Goal: Contribute content: Add original content to the website for others to see

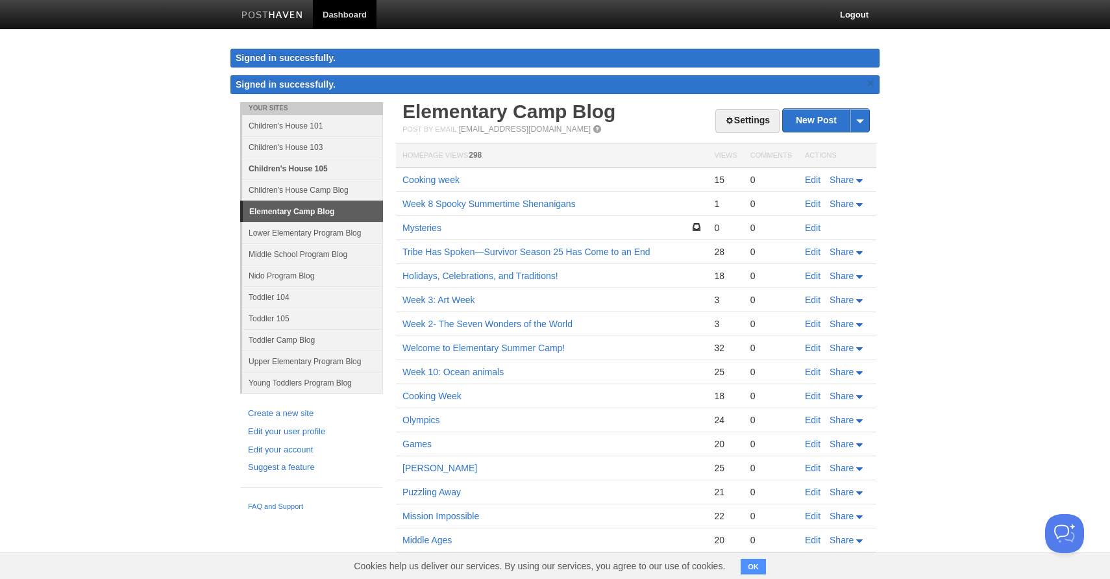
click at [293, 168] on link "Children's House 105" at bounding box center [312, 168] width 141 height 21
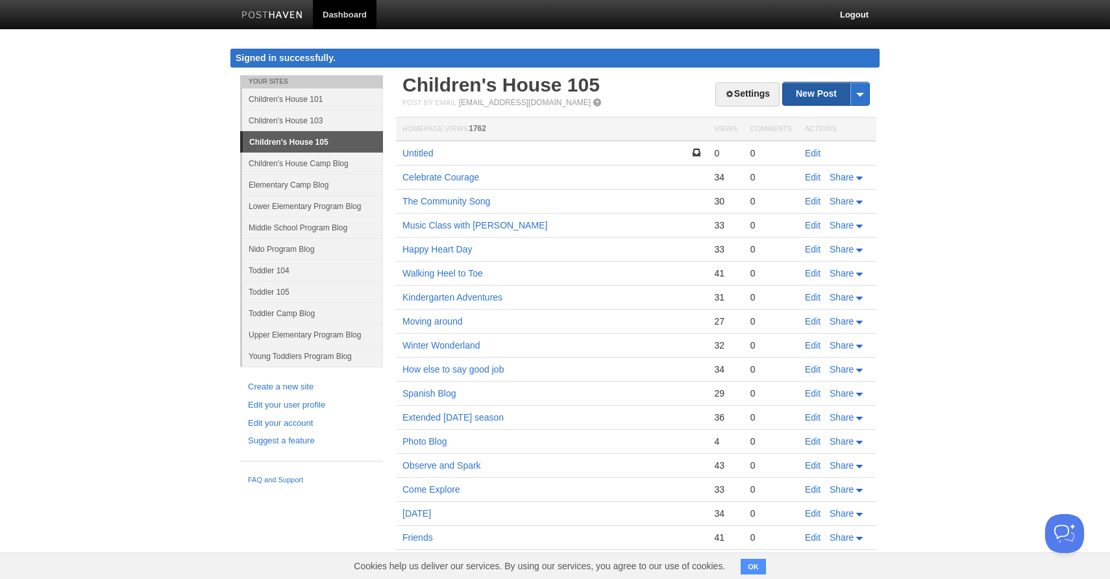
click at [816, 98] on link "New Post" at bounding box center [826, 93] width 86 height 23
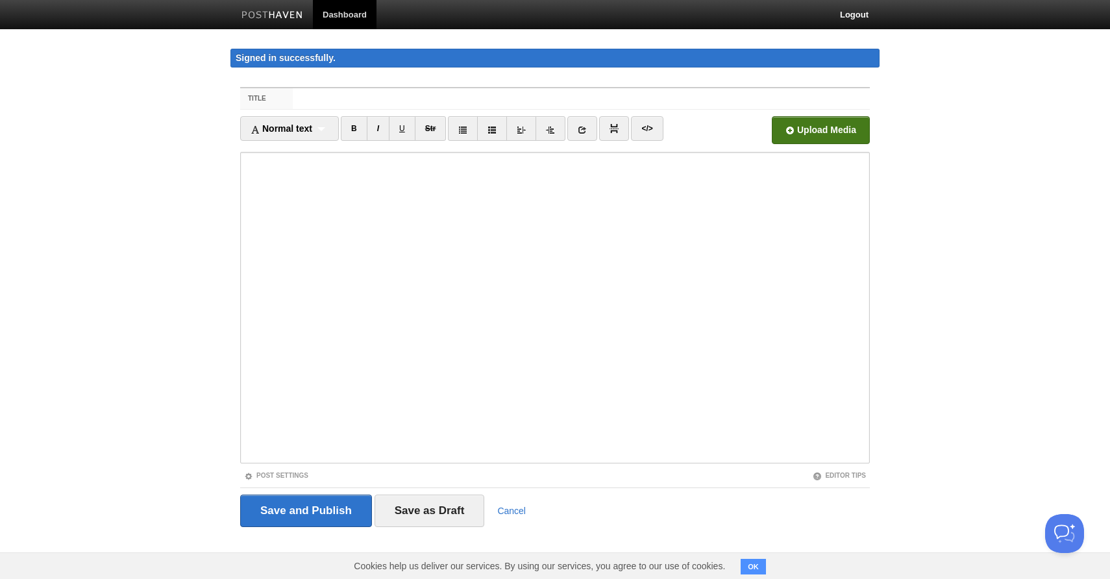
click at [799, 133] on input "file" at bounding box center [429, 134] width 983 height 66
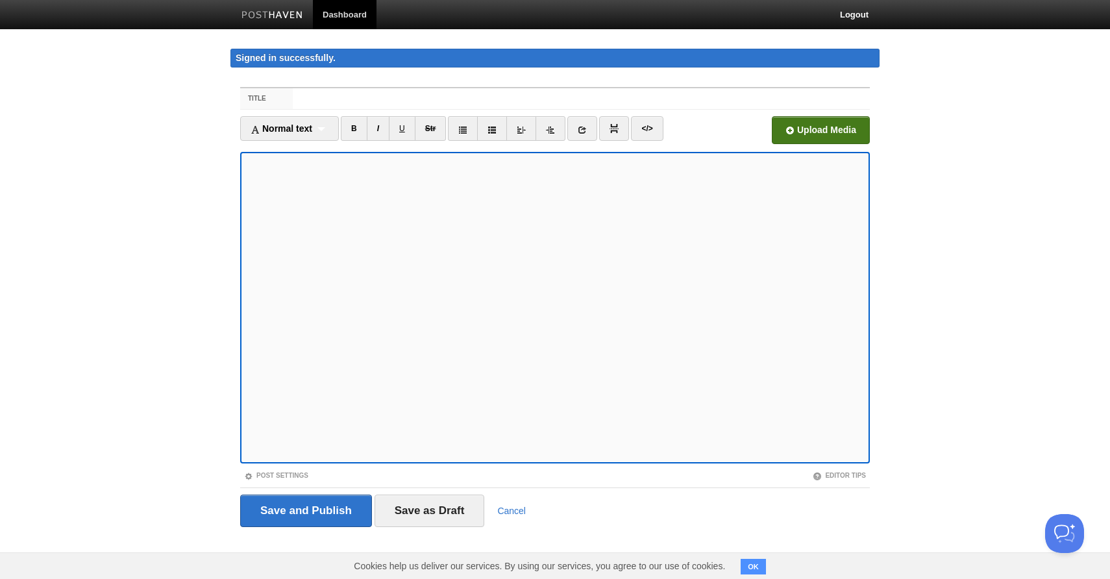
click at [825, 127] on input "file" at bounding box center [429, 134] width 983 height 66
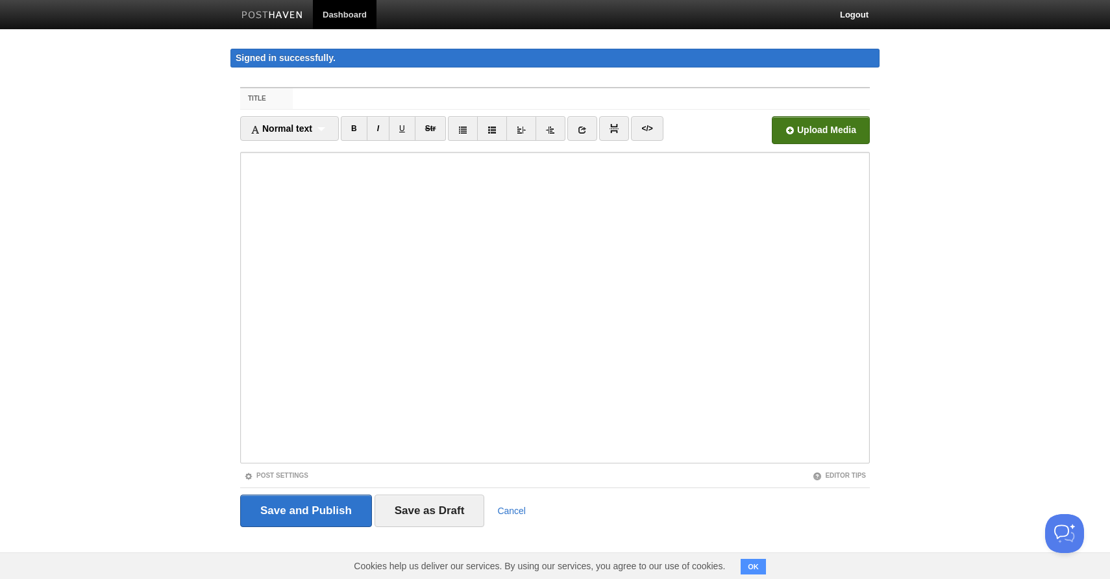
click at [827, 127] on input "file" at bounding box center [429, 134] width 983 height 66
click at [817, 133] on input "file" at bounding box center [429, 134] width 983 height 66
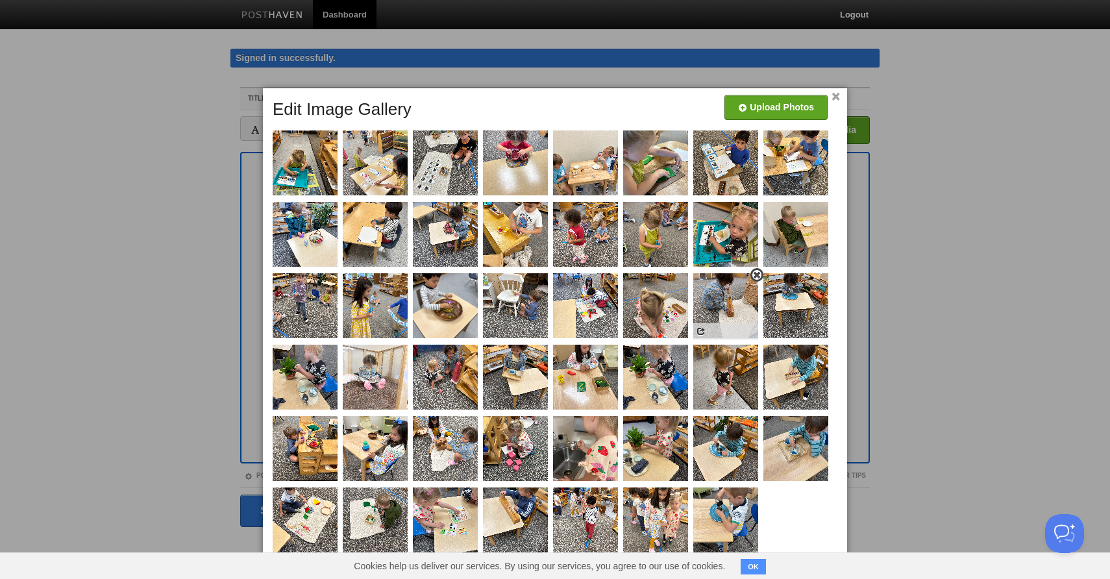
scroll to position [9, 0]
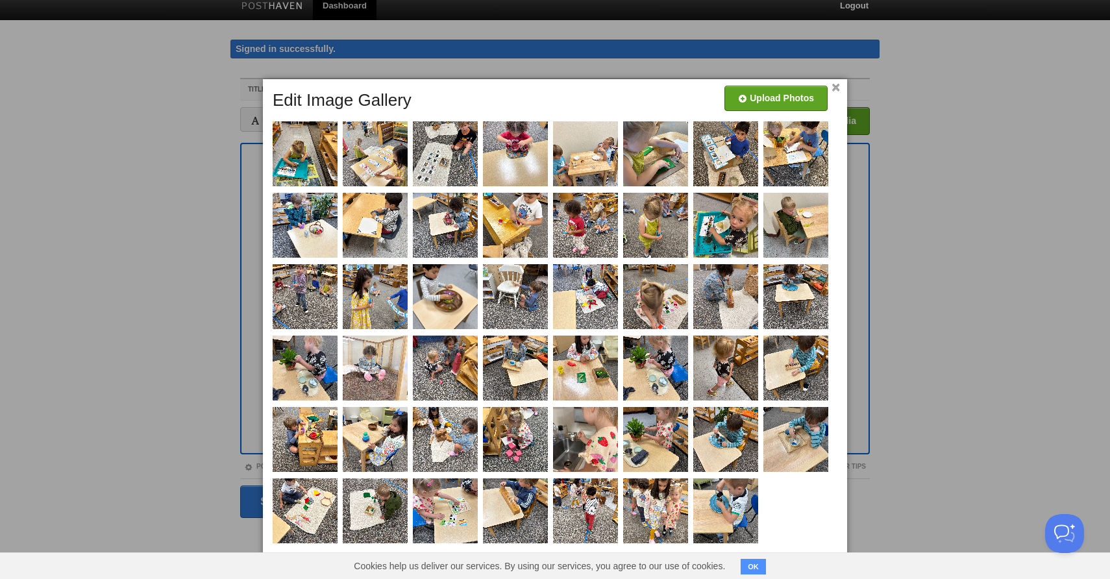
click at [838, 86] on link "×" at bounding box center [836, 87] width 8 height 7
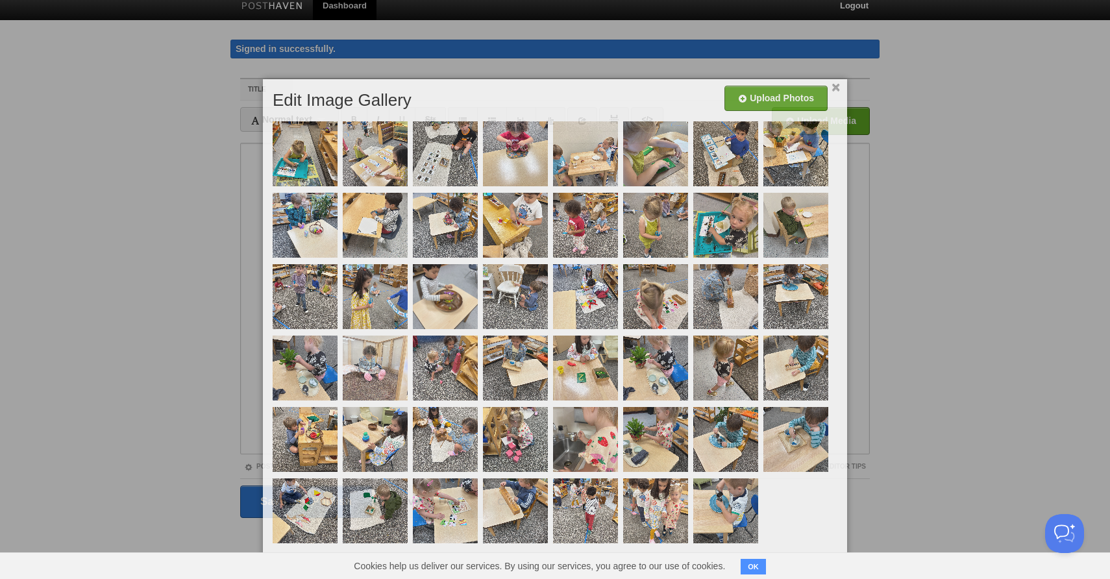
scroll to position [0, 0]
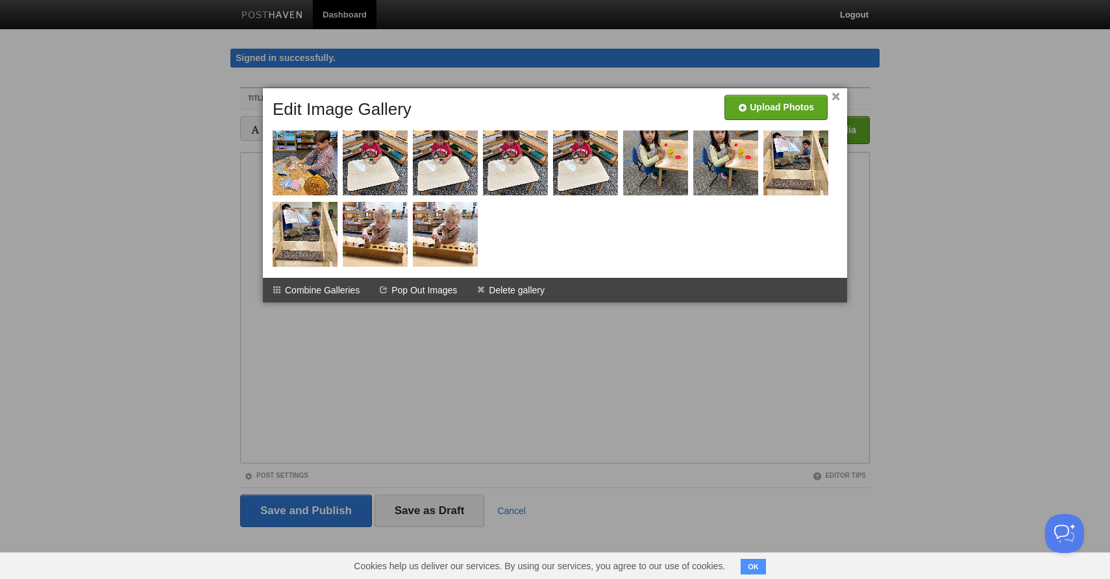
click at [836, 95] on link "×" at bounding box center [836, 96] width 8 height 7
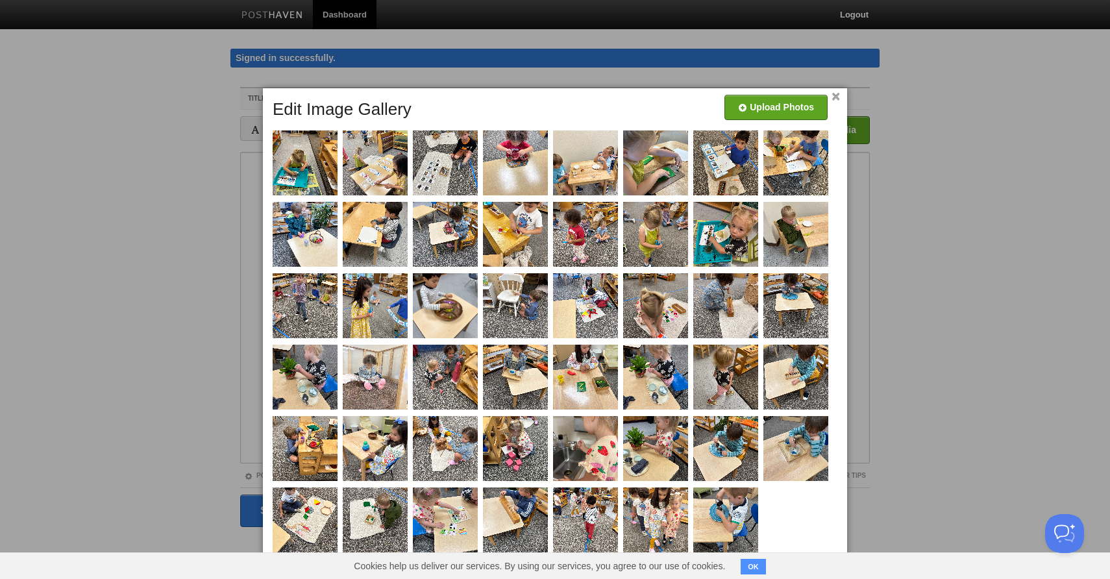
click at [836, 96] on link "×" at bounding box center [836, 96] width 8 height 7
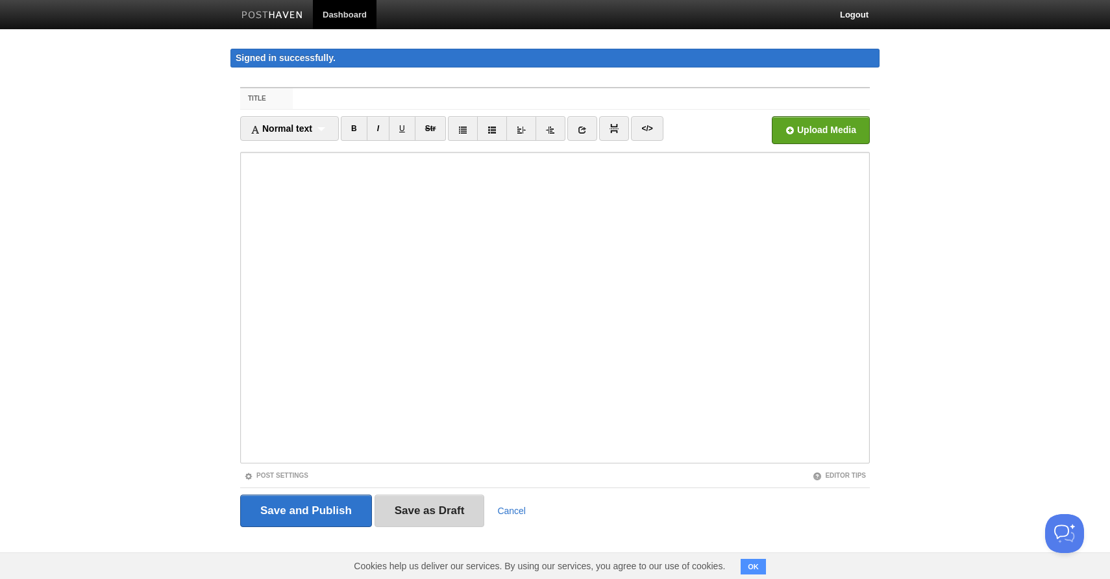
click at [412, 514] on input "Save as Draft" at bounding box center [430, 511] width 110 height 32
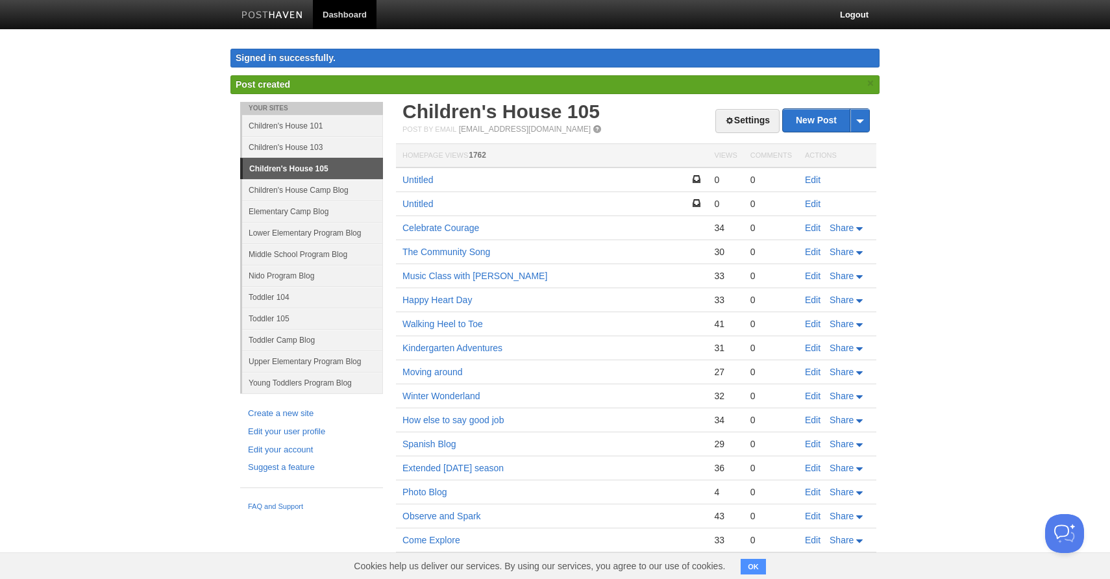
click at [283, 175] on link "Children's House 105" at bounding box center [313, 168] width 140 height 21
click at [412, 182] on link "Untitled" at bounding box center [418, 180] width 31 height 10
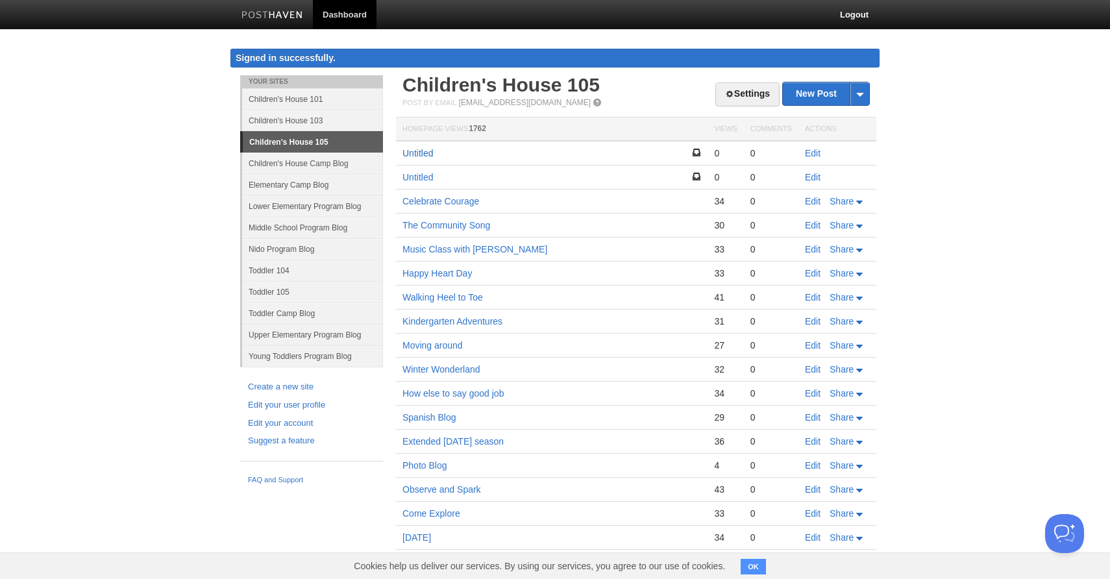
click at [418, 155] on link "Untitled" at bounding box center [418, 153] width 31 height 10
click at [417, 173] on link "Untitled" at bounding box center [418, 177] width 31 height 10
click at [458, 201] on link "Celebrate Courage" at bounding box center [441, 201] width 77 height 10
click at [422, 301] on link "Walking Heel to Toe" at bounding box center [443, 297] width 81 height 10
click at [760, 568] on button "OK" at bounding box center [753, 567] width 25 height 16
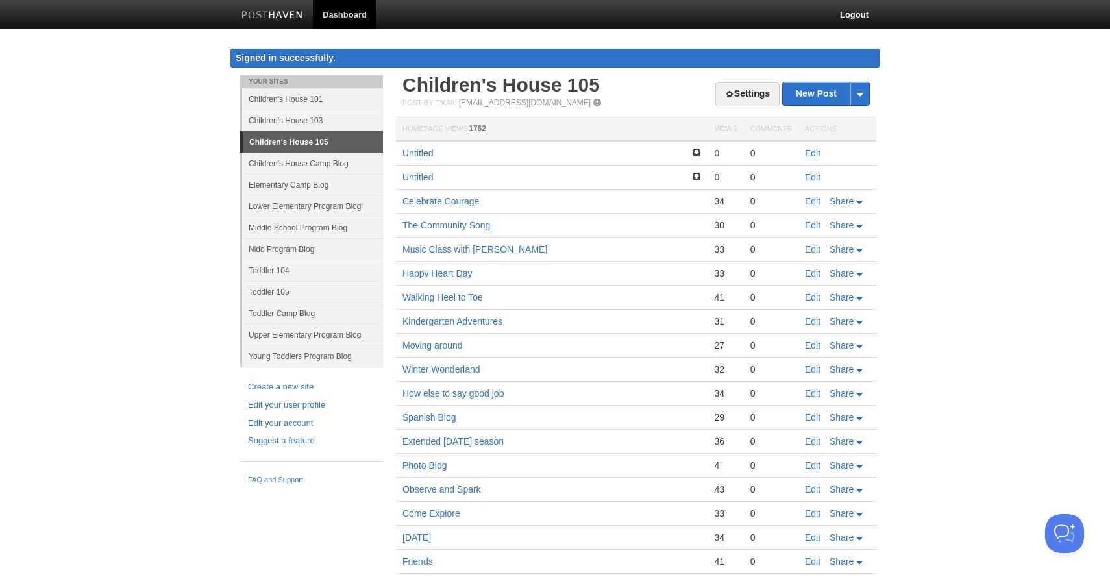
click at [414, 149] on link "Untitled" at bounding box center [418, 153] width 31 height 10
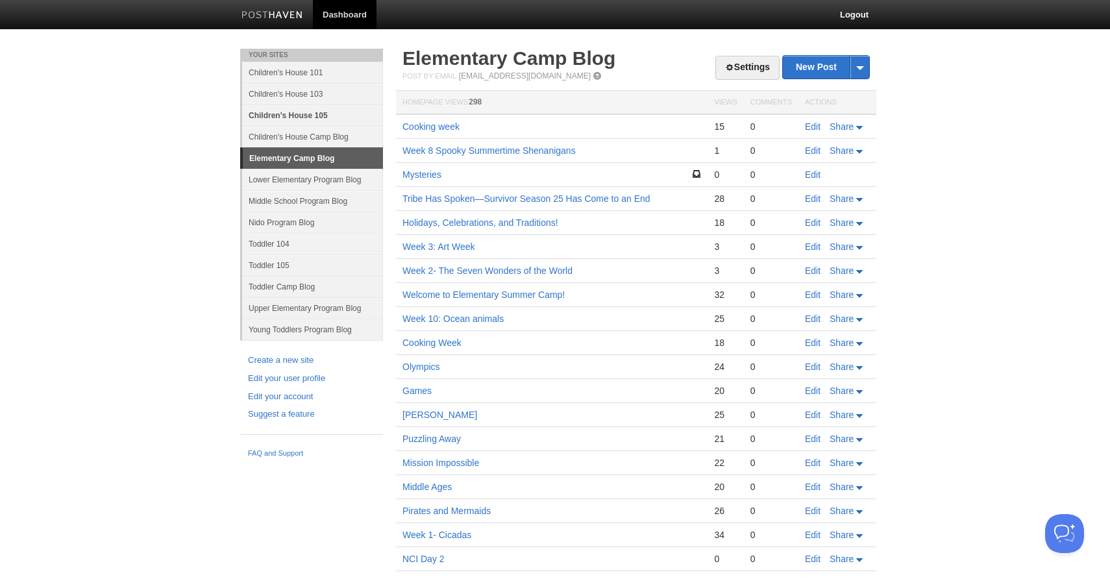
click at [287, 114] on link "Children's House 105" at bounding box center [312, 115] width 141 height 21
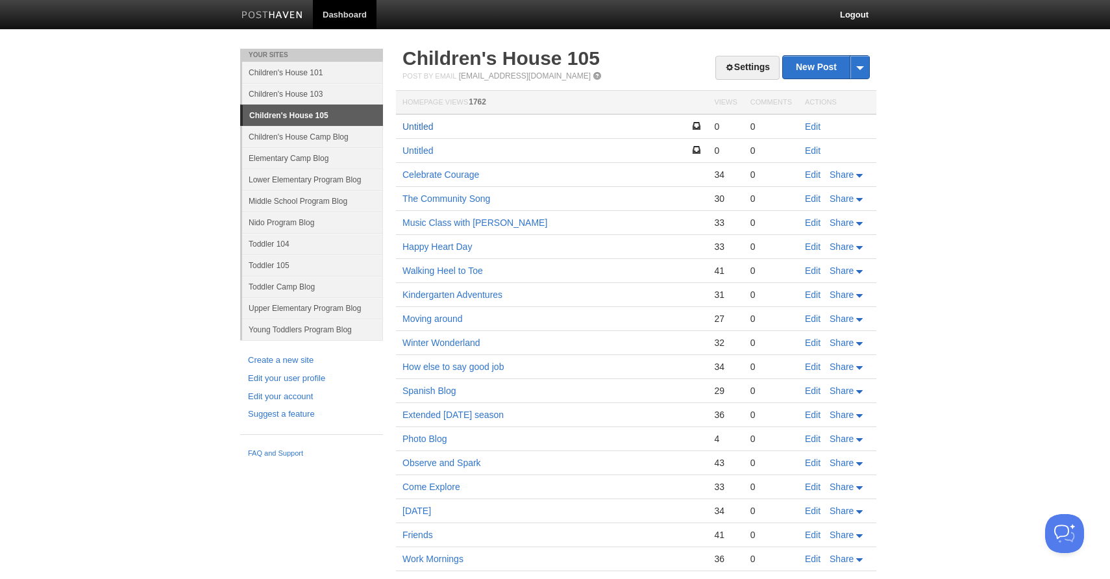
click at [417, 129] on link "Untitled" at bounding box center [418, 126] width 31 height 10
click at [415, 129] on link "Untitled" at bounding box center [418, 126] width 31 height 10
click at [421, 140] on td "Untitled" at bounding box center [552, 151] width 312 height 24
click at [421, 143] on td "Untitled" at bounding box center [552, 151] width 312 height 24
click at [421, 148] on link "Untitled" at bounding box center [418, 150] width 31 height 10
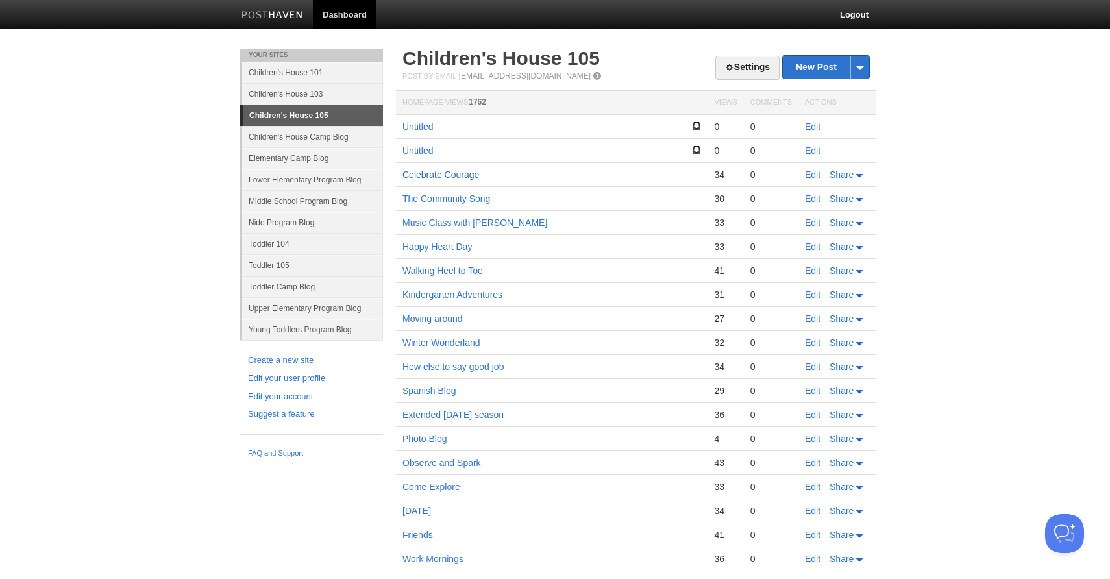
click at [427, 173] on link "Celebrate Courage" at bounding box center [441, 174] width 77 height 10
click at [277, 95] on link "Children's House 103" at bounding box center [312, 93] width 141 height 21
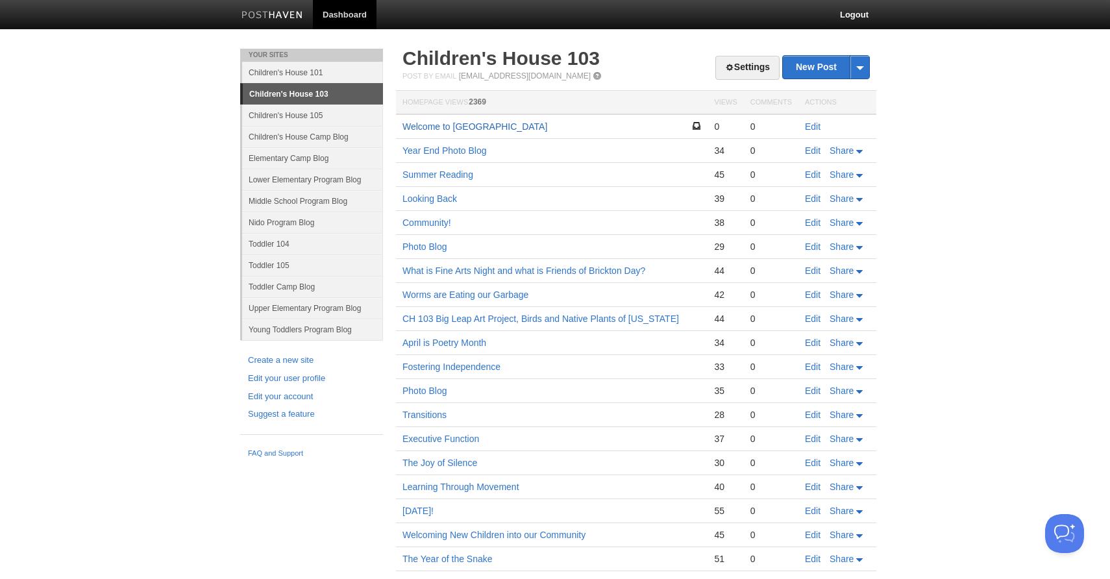
click at [425, 129] on link "Welcome to Children's House Room 103" at bounding box center [475, 126] width 145 height 10
